Goal: Information Seeking & Learning: Learn about a topic

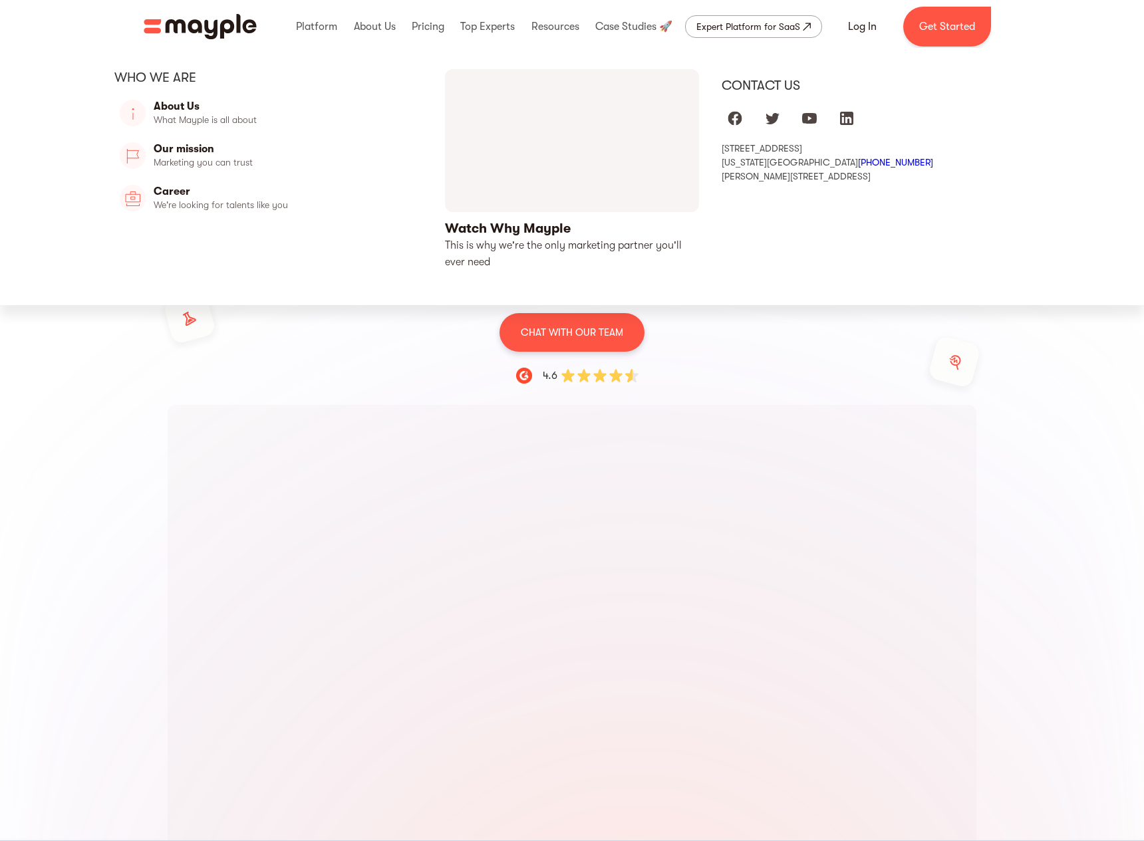
click at [253, 82] on div "Who we are" at bounding box center [268, 77] width 308 height 17
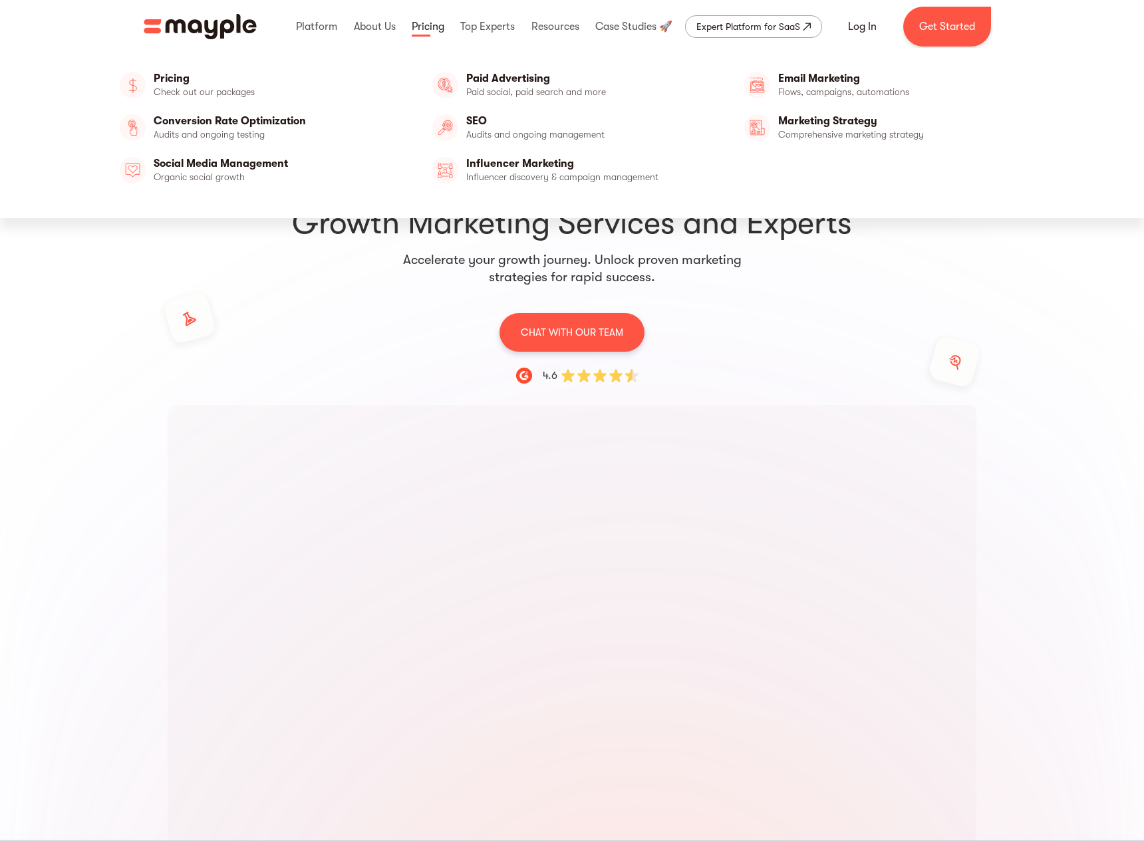
click at [435, 27] on link at bounding box center [427, 26] width 39 height 43
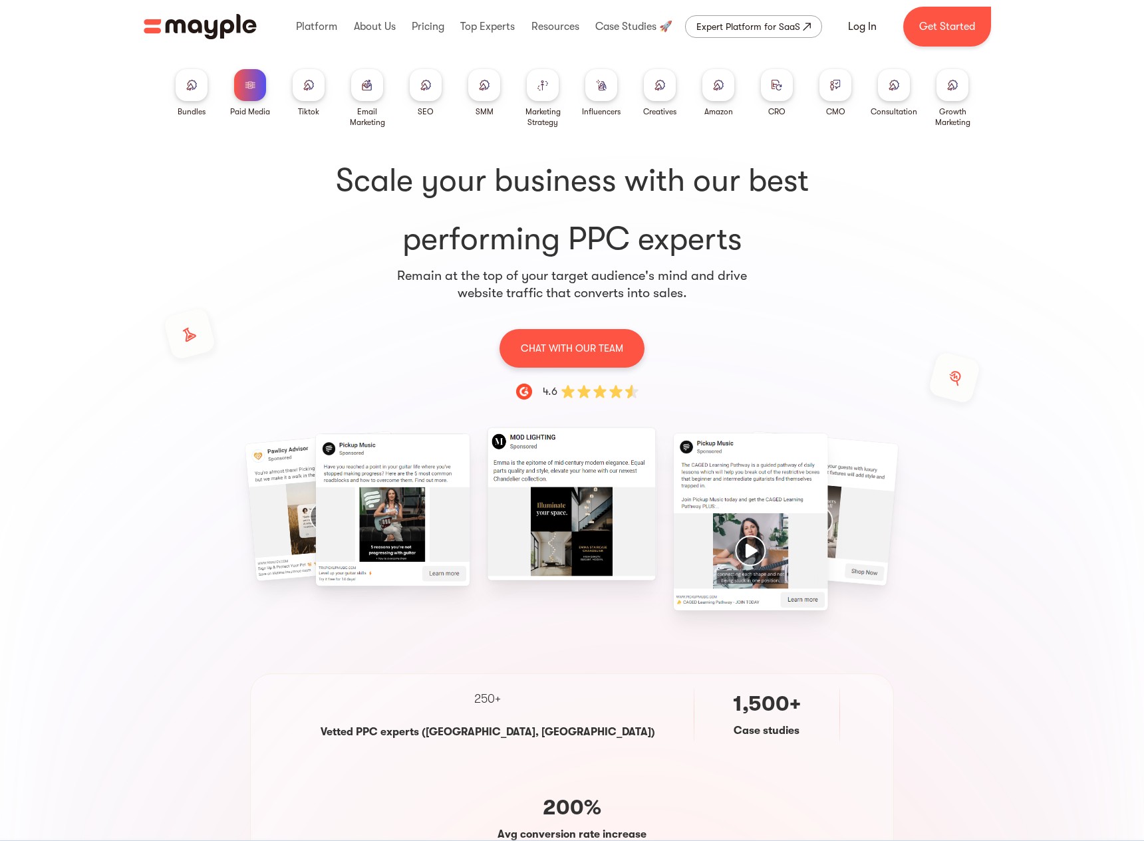
click at [305, 84] on img at bounding box center [308, 85] width 11 height 10
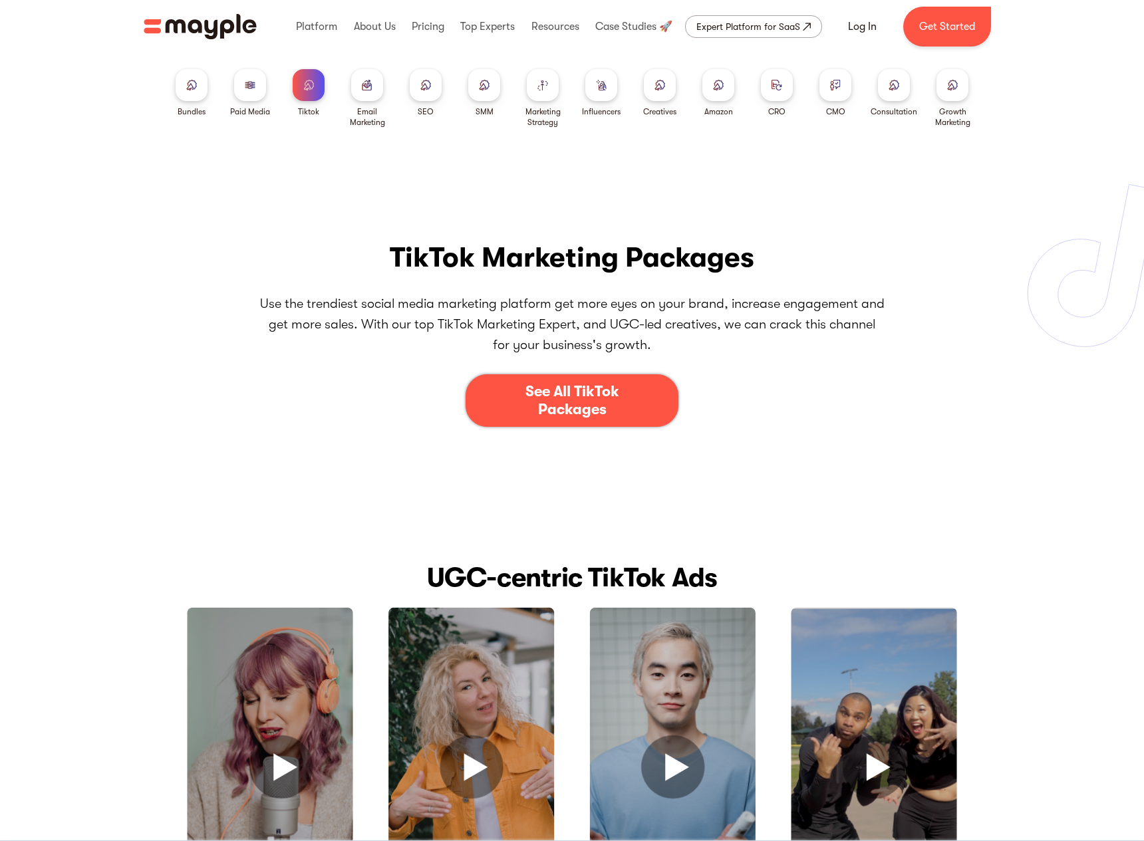
click at [358, 89] on div at bounding box center [367, 85] width 32 height 32
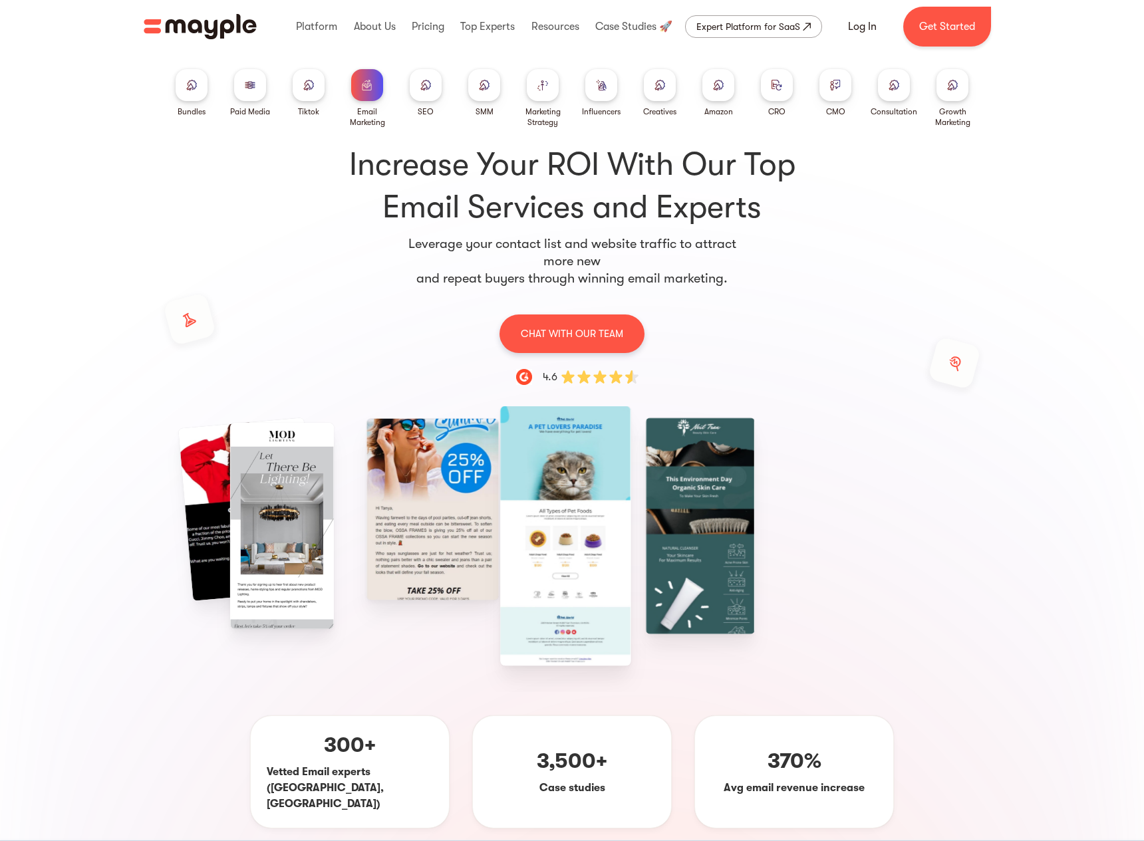
click at [416, 82] on div at bounding box center [426, 85] width 32 height 32
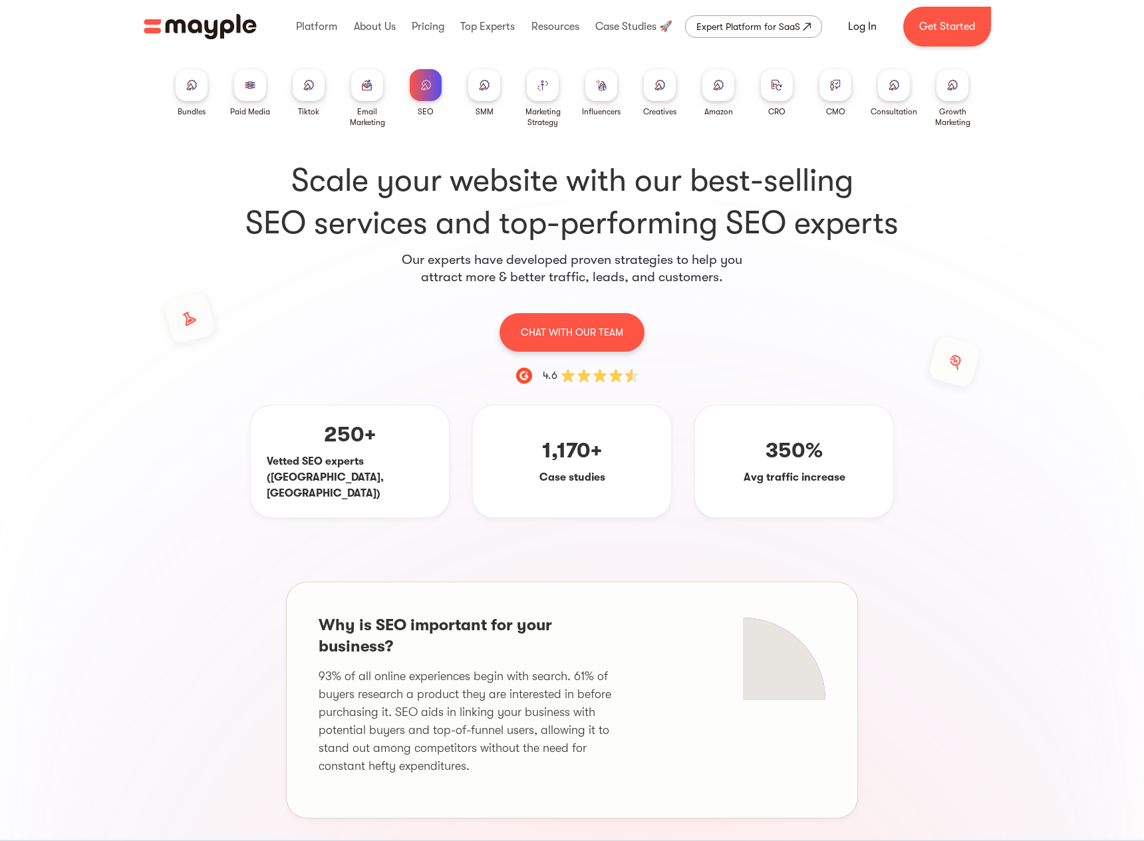
click at [430, 91] on div at bounding box center [426, 85] width 32 height 32
click at [489, 86] on img at bounding box center [484, 85] width 11 height 10
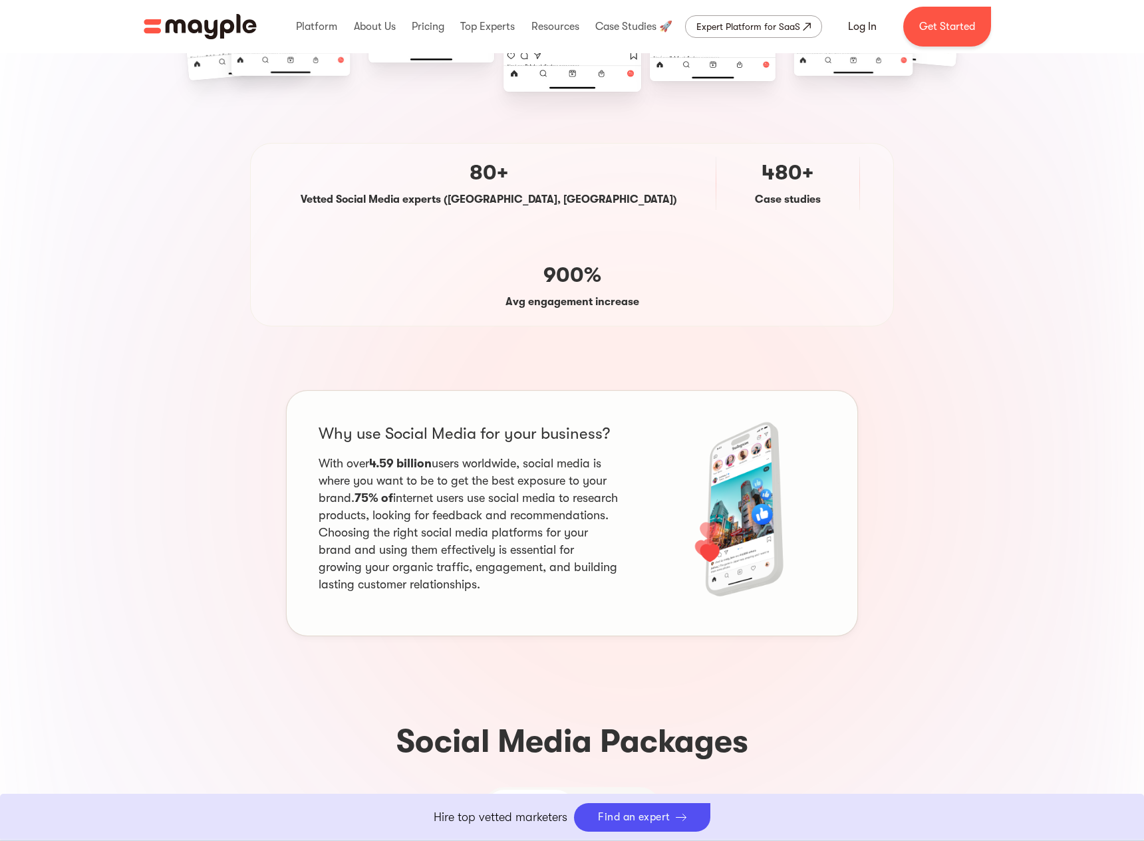
scroll to position [337, 0]
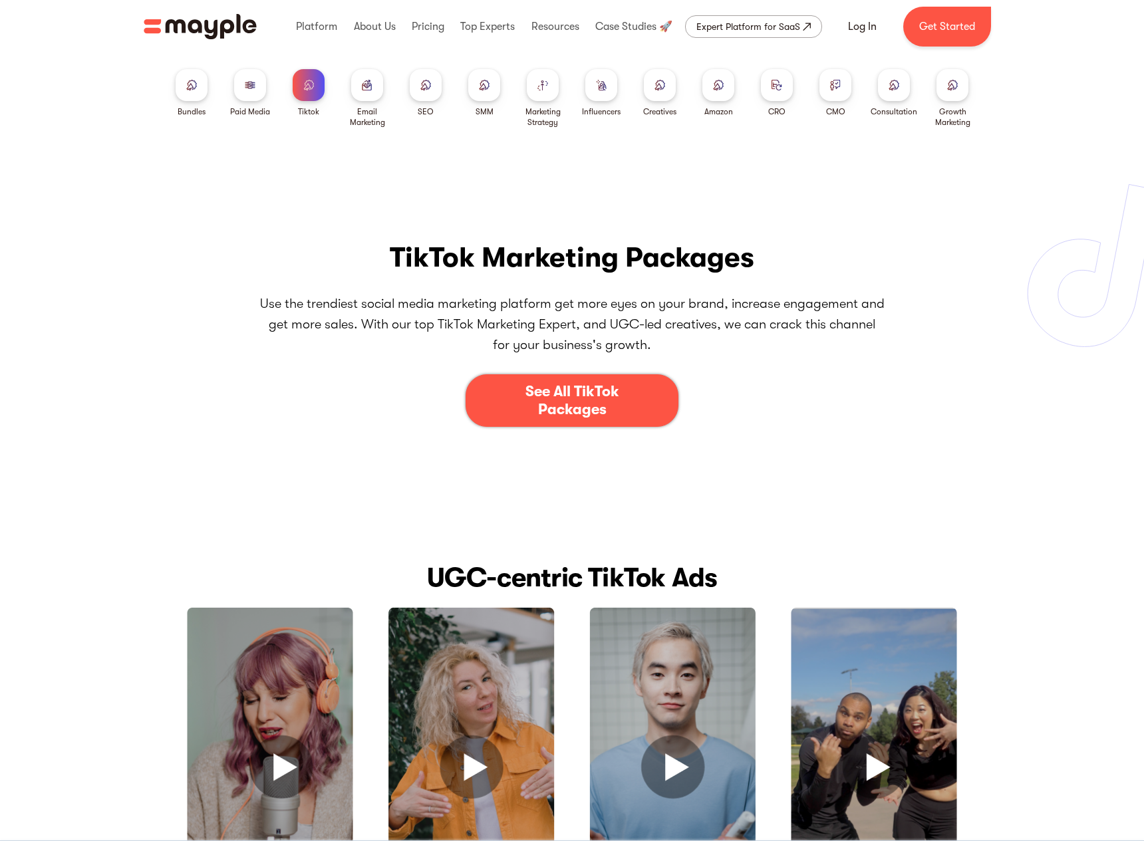
click at [856, 304] on p "Use the trendiest social media marketing platform get more eyes on your brand, …" at bounding box center [571, 324] width 625 height 63
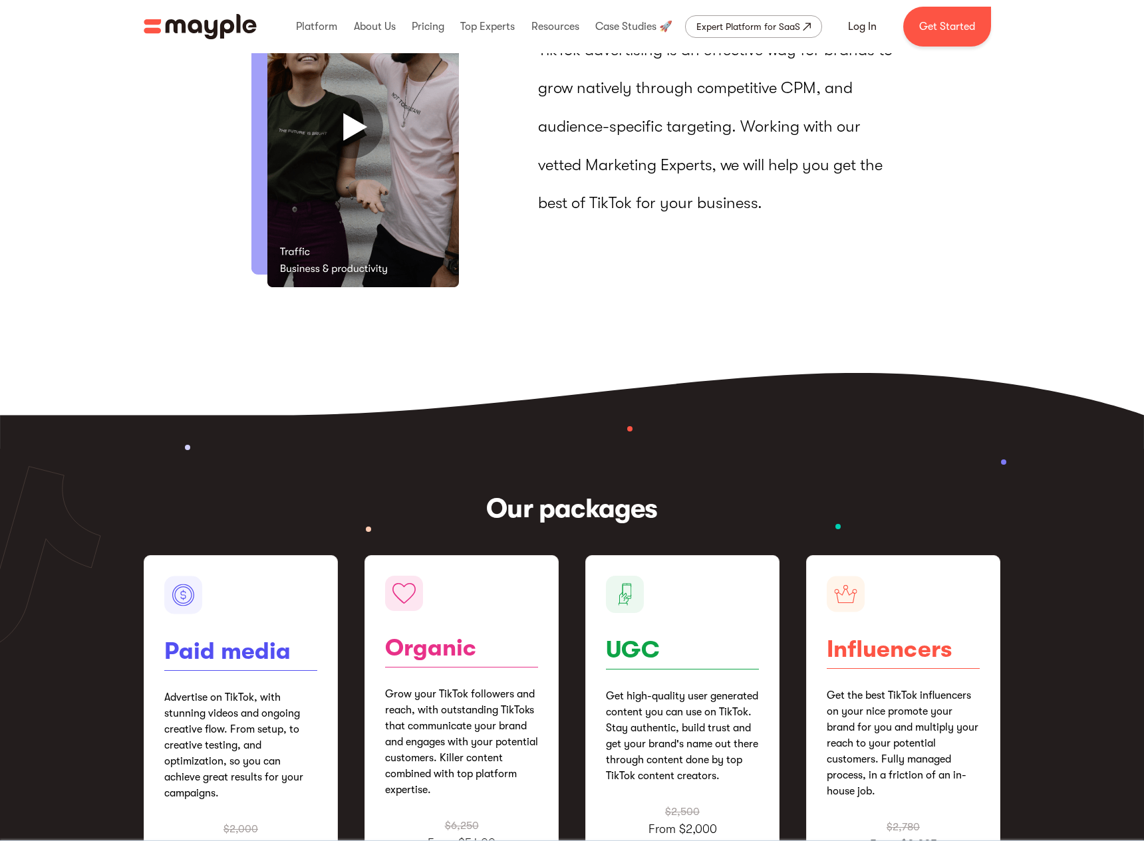
scroll to position [1457, 0]
